Goal: Leave review/rating

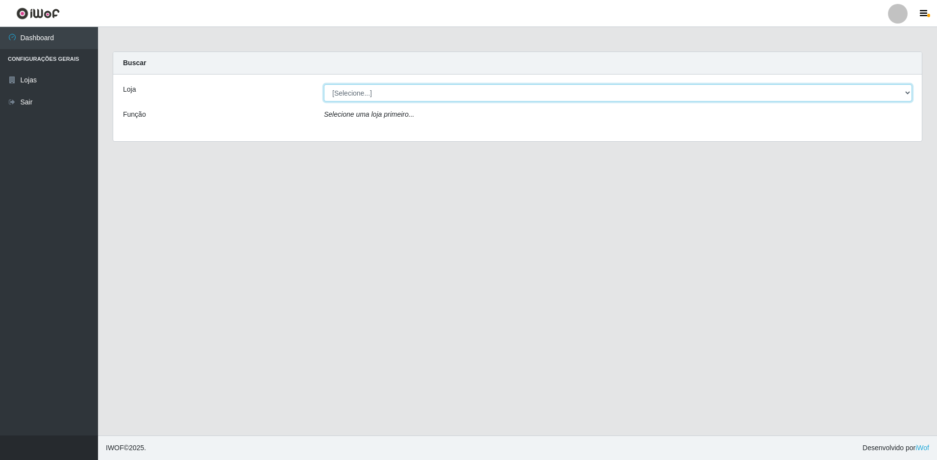
click at [348, 94] on select "[Selecione...] Extrabom - Loja 51 Gaivotas" at bounding box center [618, 92] width 588 height 17
select select "469"
click at [324, 84] on select "[Selecione...] Extrabom - Loja 51 Gaivotas" at bounding box center [618, 92] width 588 height 17
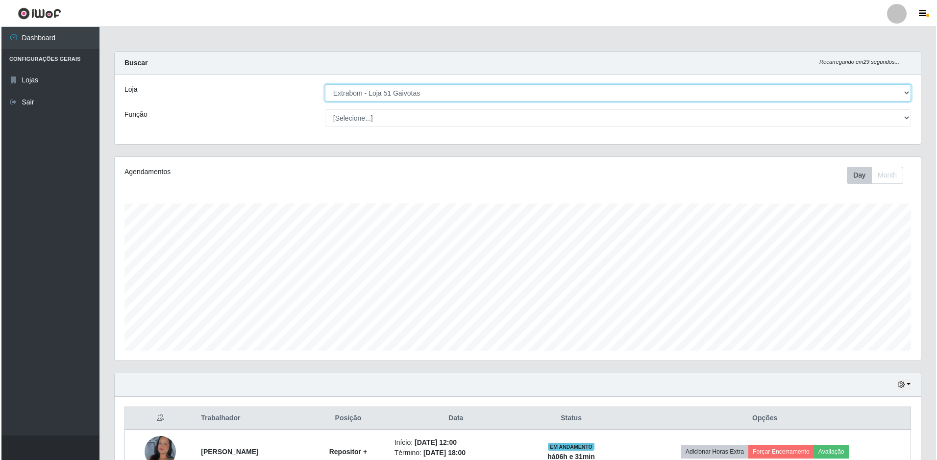
scroll to position [60, 0]
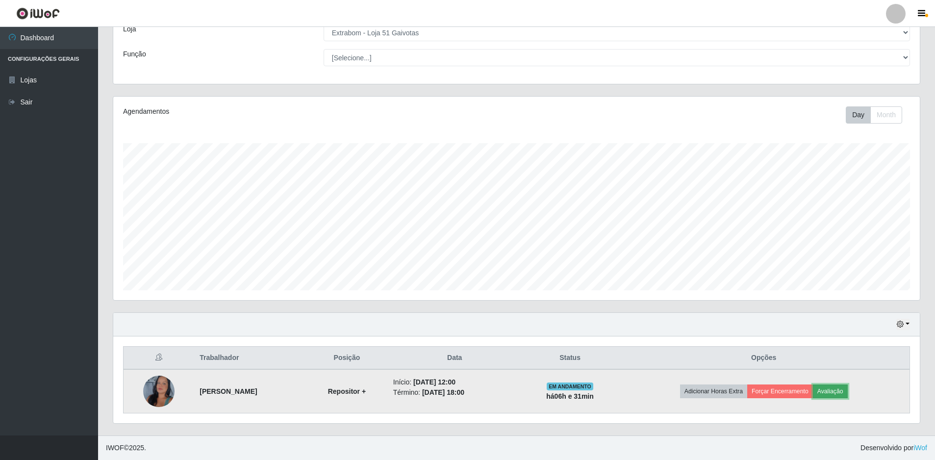
click at [462, 394] on button "Avaliação" at bounding box center [830, 391] width 35 height 14
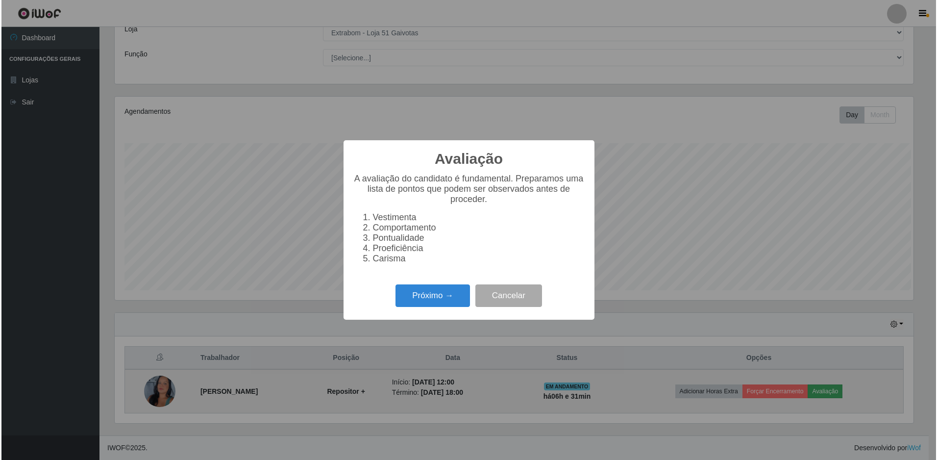
scroll to position [203, 801]
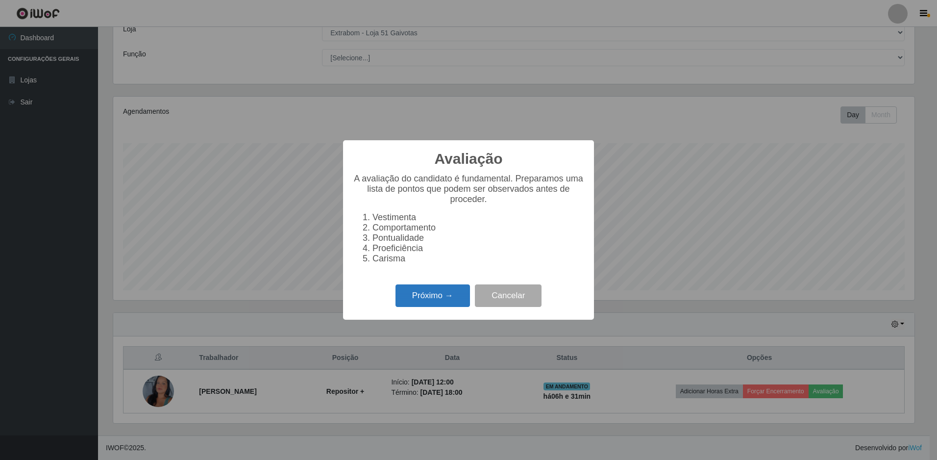
click at [457, 302] on button "Próximo →" at bounding box center [433, 295] width 74 height 23
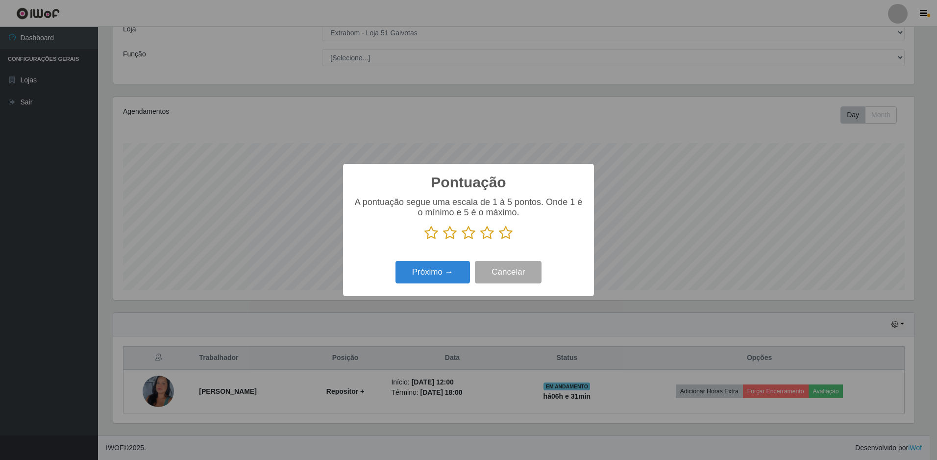
click at [434, 235] on icon at bounding box center [431, 232] width 14 height 15
click at [424, 240] on input "radio" at bounding box center [424, 240] width 0 height 0
click at [455, 274] on button "Próximo →" at bounding box center [433, 272] width 74 height 23
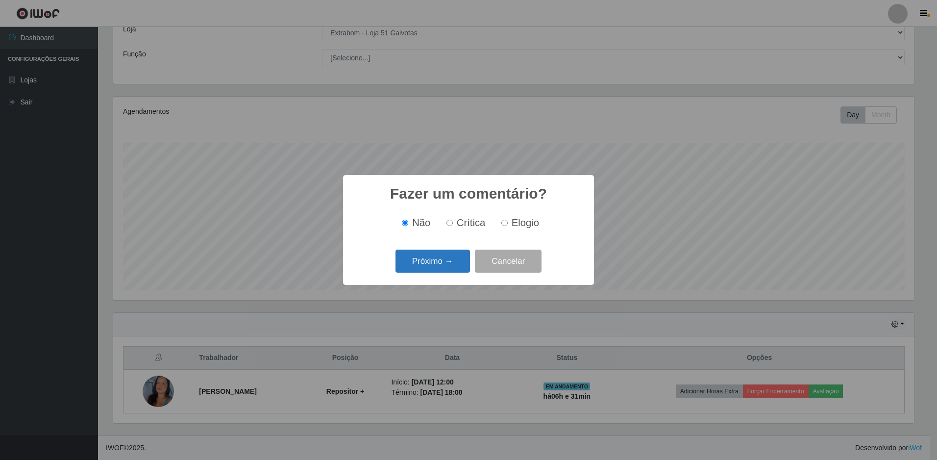
click at [459, 255] on button "Próximo →" at bounding box center [433, 260] width 74 height 23
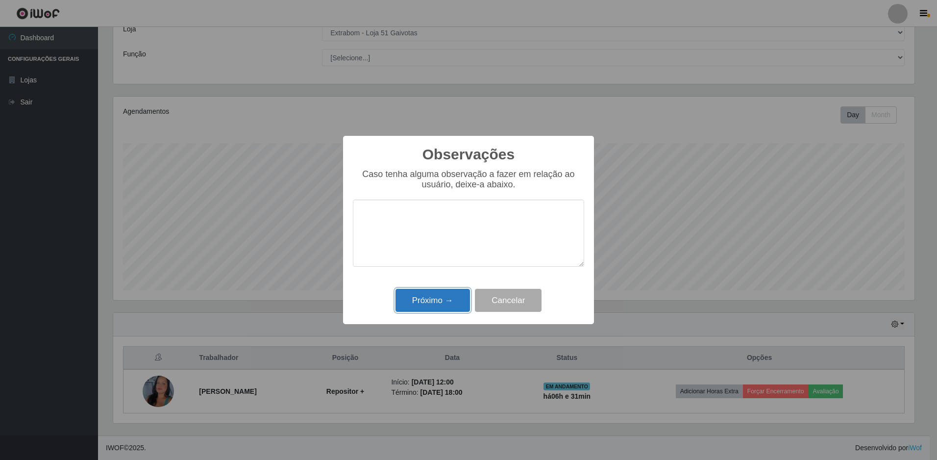
click at [442, 299] on button "Próximo →" at bounding box center [433, 300] width 74 height 23
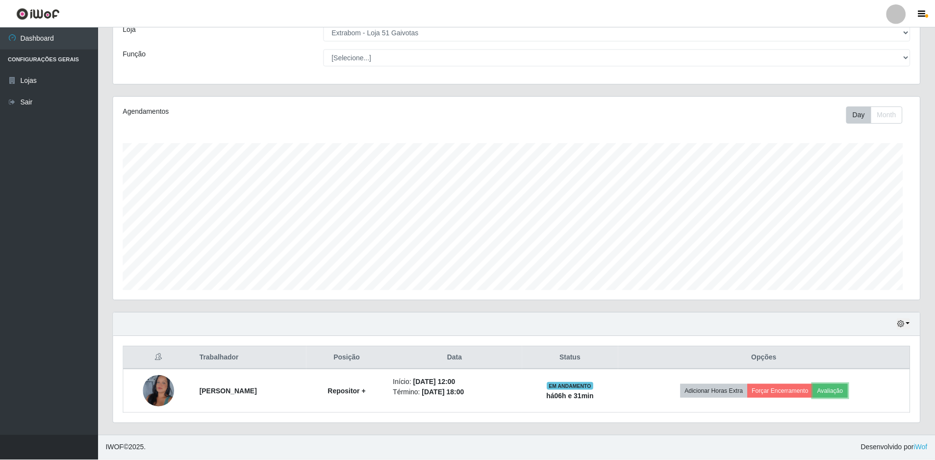
scroll to position [203, 806]
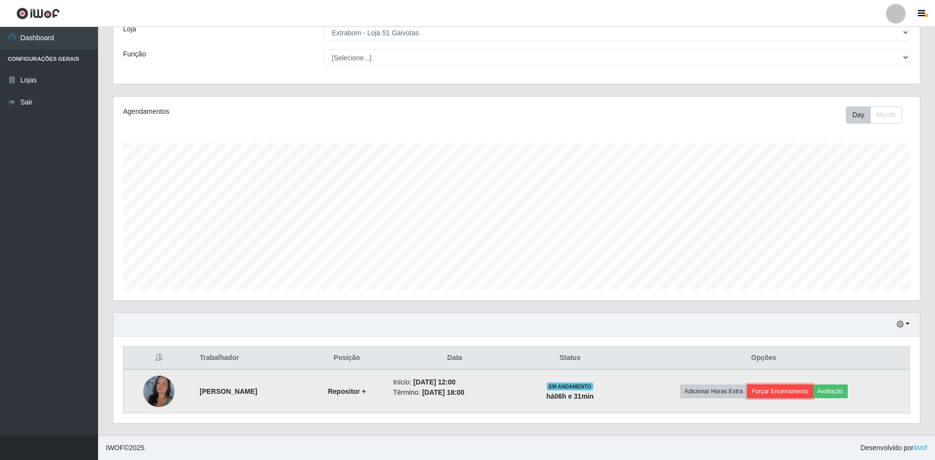
click at [462, 392] on button "Forçar Encerramento" at bounding box center [780, 391] width 66 height 14
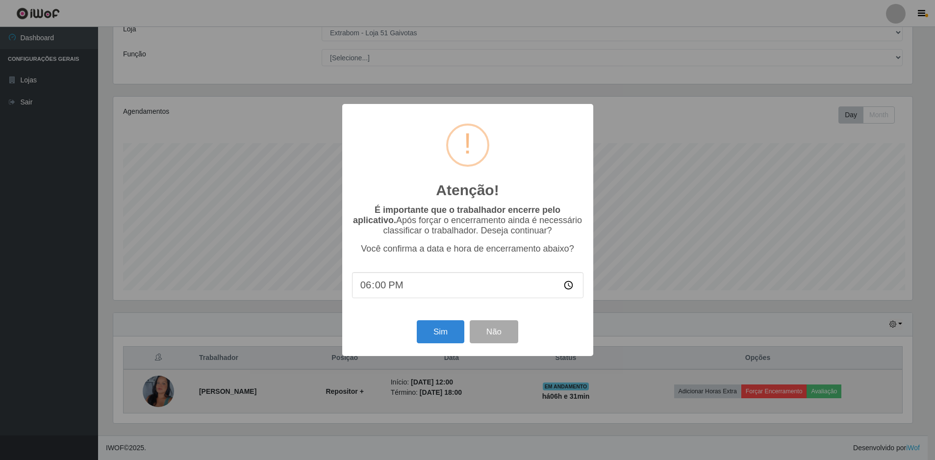
scroll to position [203, 801]
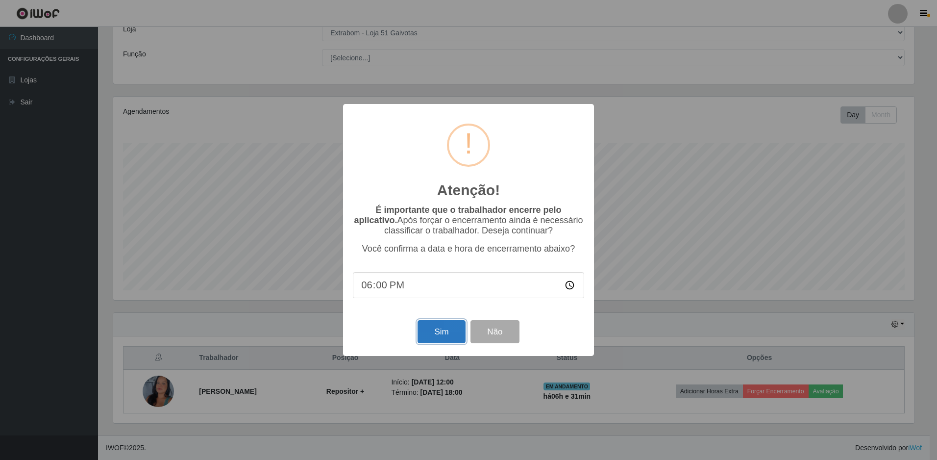
click at [442, 329] on button "Sim" at bounding box center [442, 331] width 48 height 23
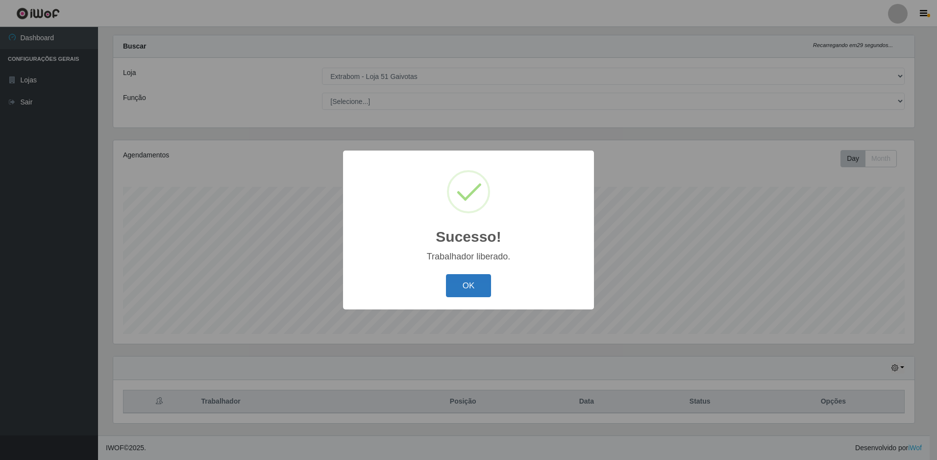
click at [452, 295] on button "OK" at bounding box center [469, 285] width 46 height 23
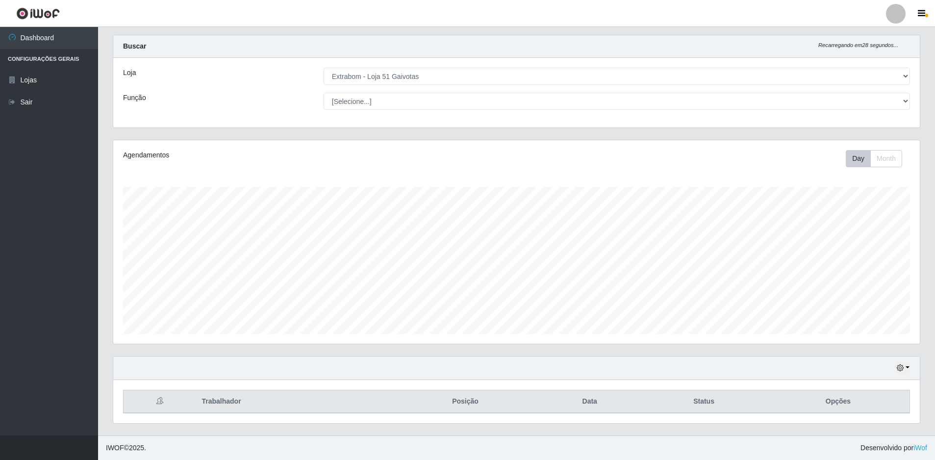
scroll to position [0, 0]
